Goal: Task Accomplishment & Management: Manage account settings

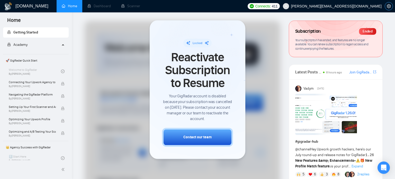
click at [389, 6] on icon "setting" at bounding box center [389, 6] width 4 height 4
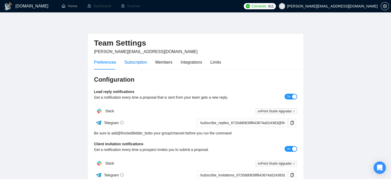
click at [139, 62] on div "Subscription" at bounding box center [135, 62] width 23 height 6
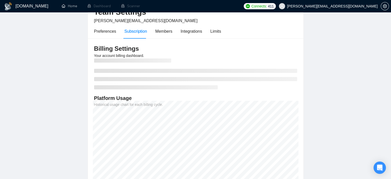
scroll to position [26, 0]
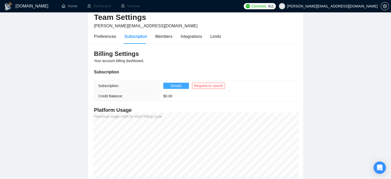
click at [173, 87] on span "Details" at bounding box center [176, 86] width 11 height 6
